Goal: Task Accomplishment & Management: Manage account settings

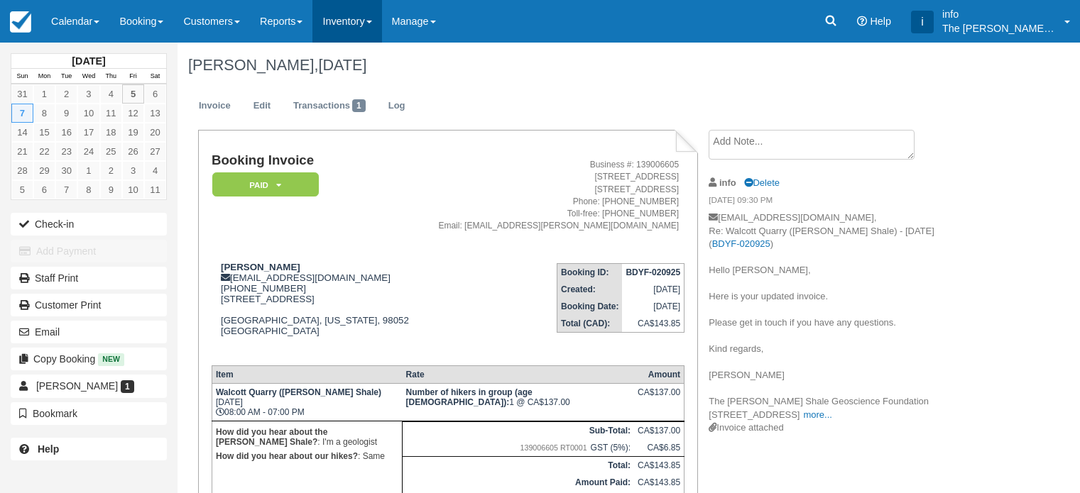
click at [378, 23] on link "Inventory" at bounding box center [346, 21] width 69 height 43
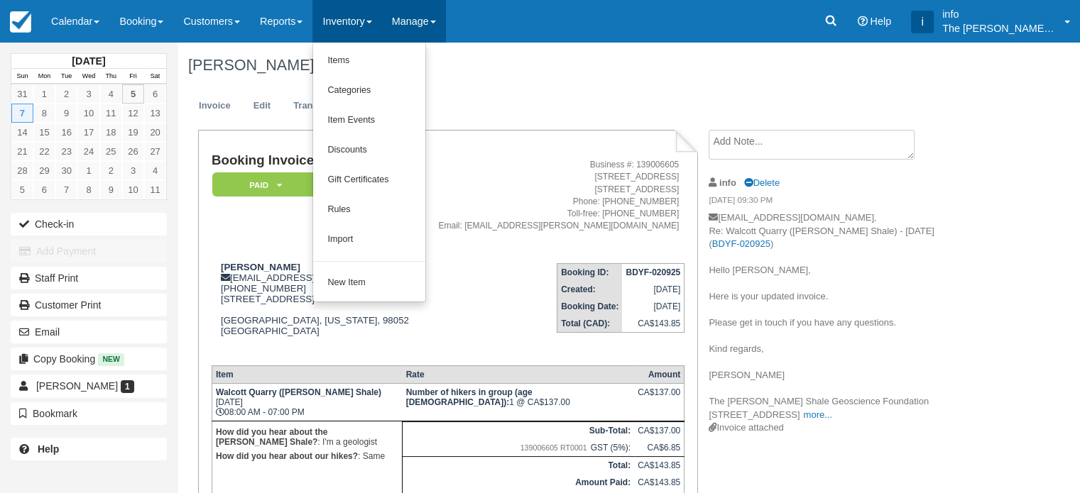
click at [418, 19] on link "Manage" at bounding box center [414, 21] width 64 height 43
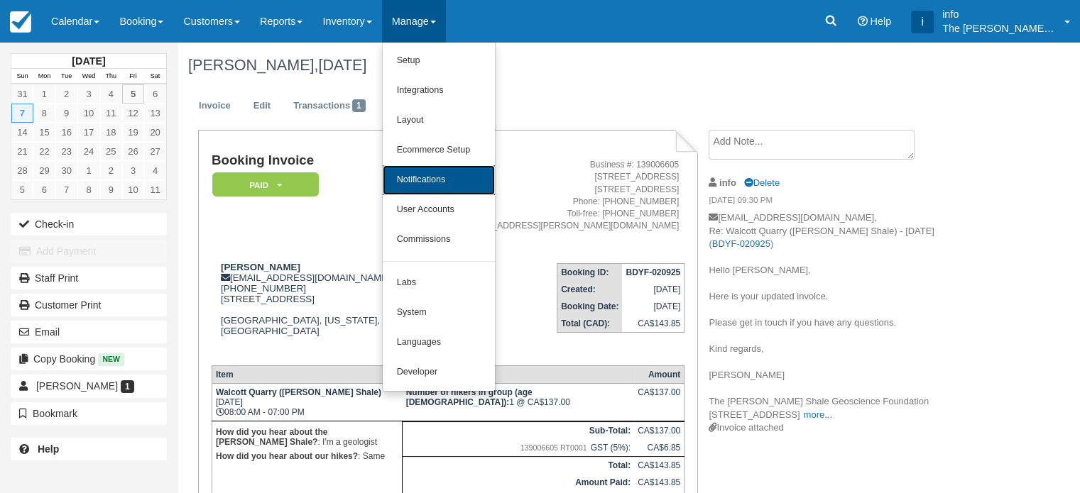
click at [443, 187] on link "Notifications" at bounding box center [439, 180] width 112 height 30
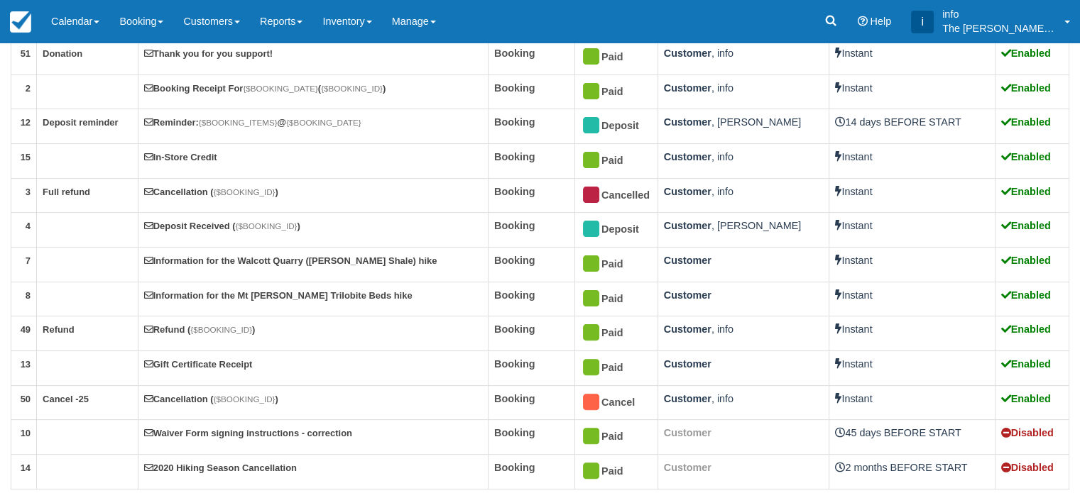
scroll to position [344, 0]
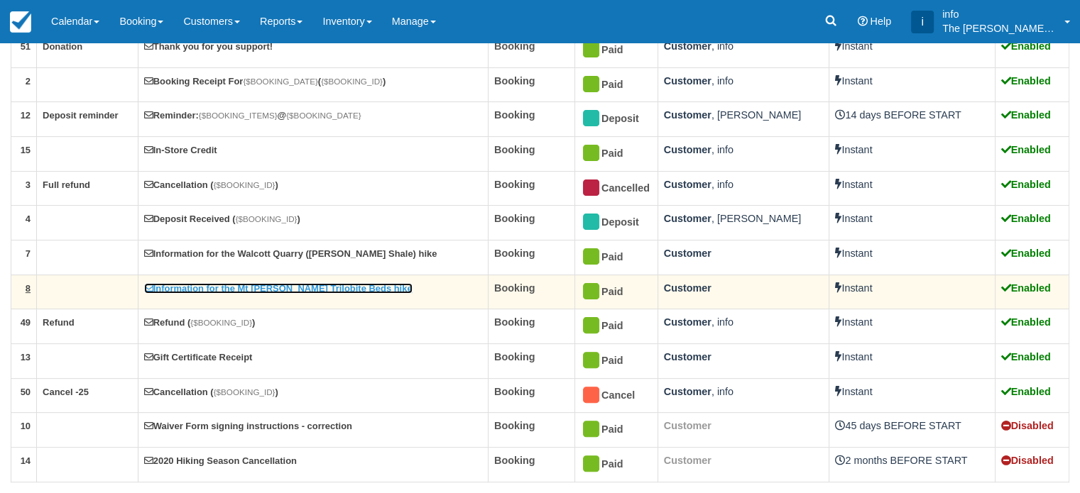
click at [290, 287] on link "Information for the Mt [PERSON_NAME] Trilobite Beds hike" at bounding box center [278, 288] width 268 height 11
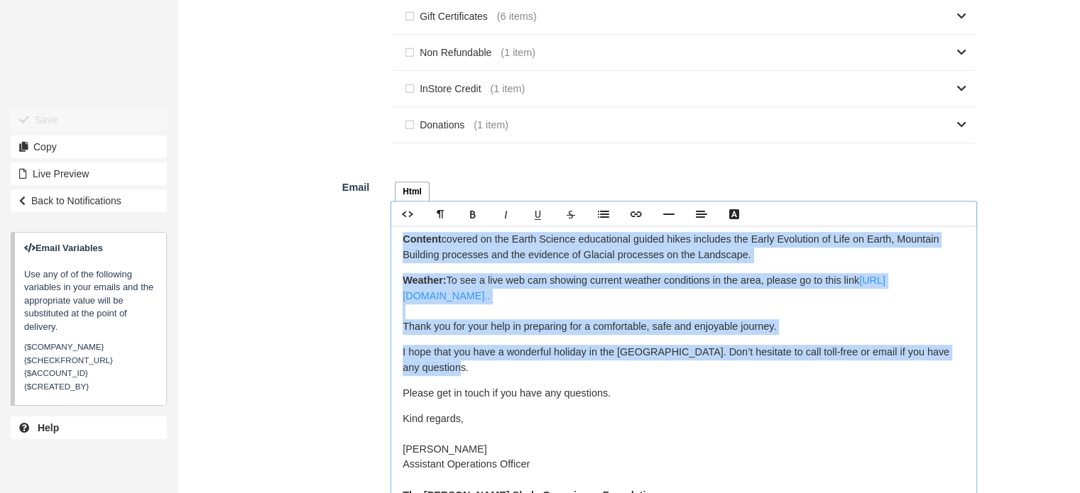
scroll to position [852, 0]
drag, startPoint x: 404, startPoint y: 292, endPoint x: 534, endPoint y: 334, distance: 137.2
click at [534, 334] on div "Hello {$CUSTOMER_NAME}, Thank you for registering for a guided hike to the Moun…" at bounding box center [683, 403] width 585 height 355
copy div "The hike is 8km (5 mi) round trip with 795m (2,610 ft) of elevation gain. It is…"
